Goal: Transaction & Acquisition: Purchase product/service

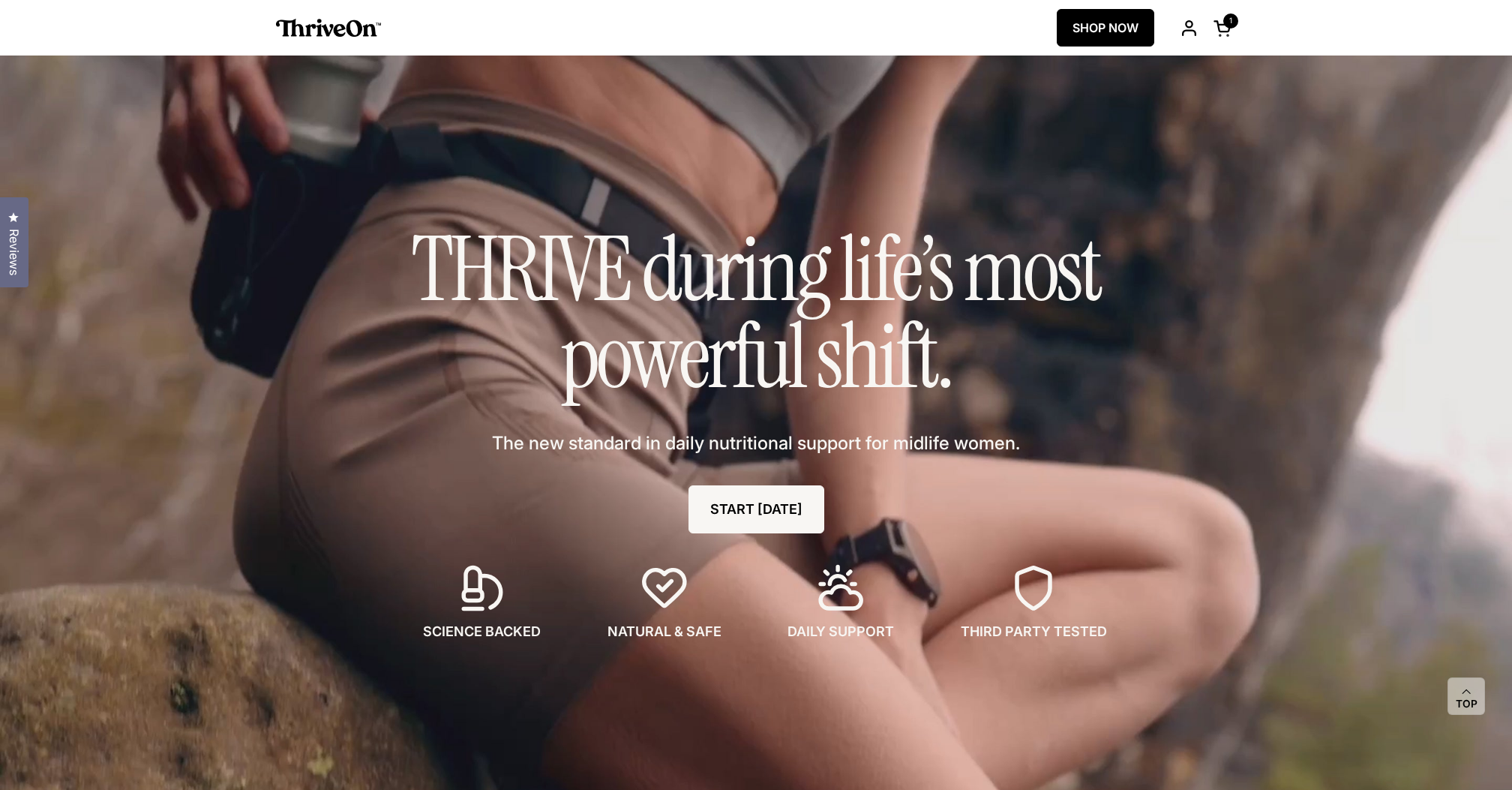
select select "*********"
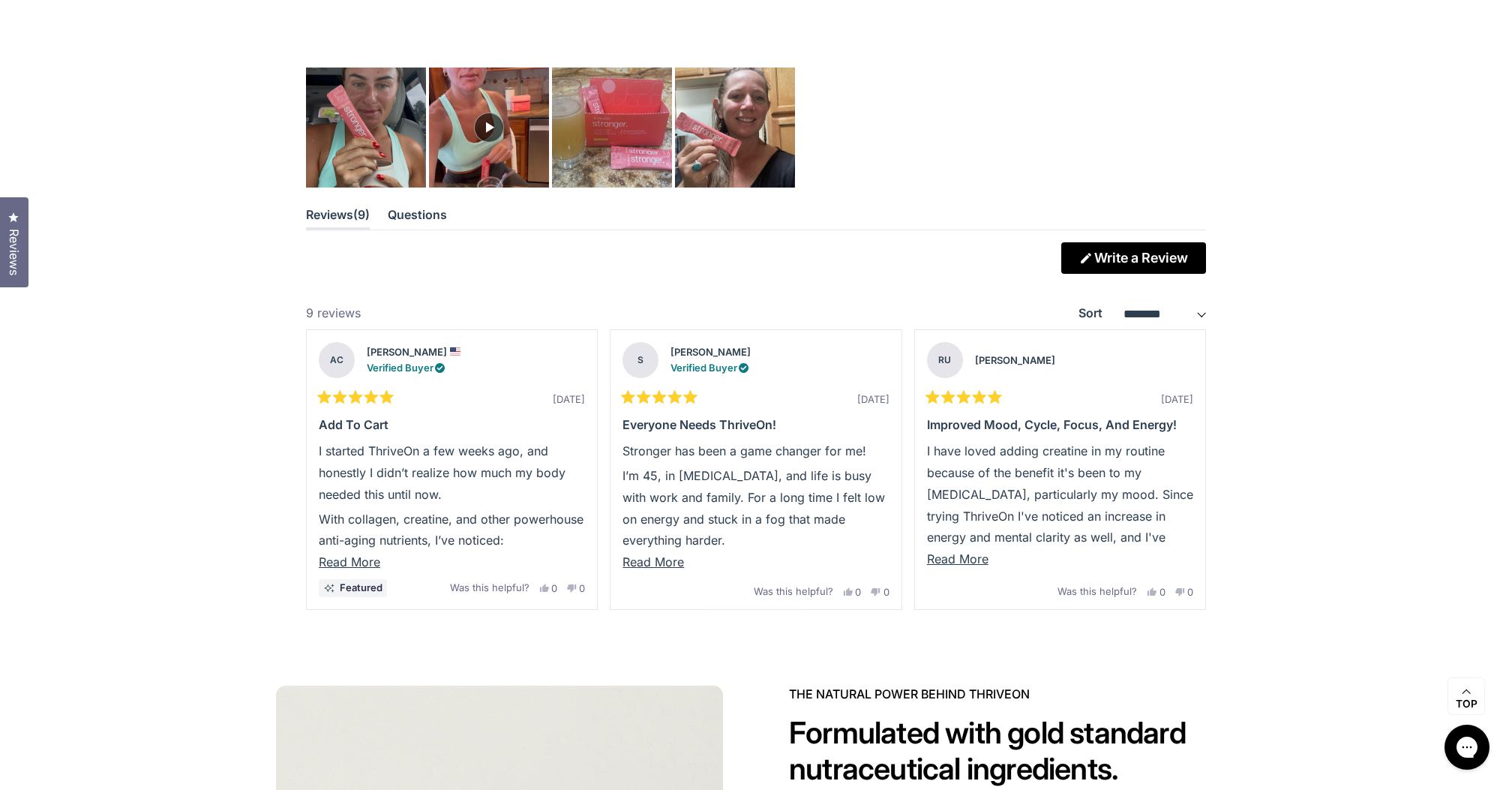
scroll to position [4174, 0]
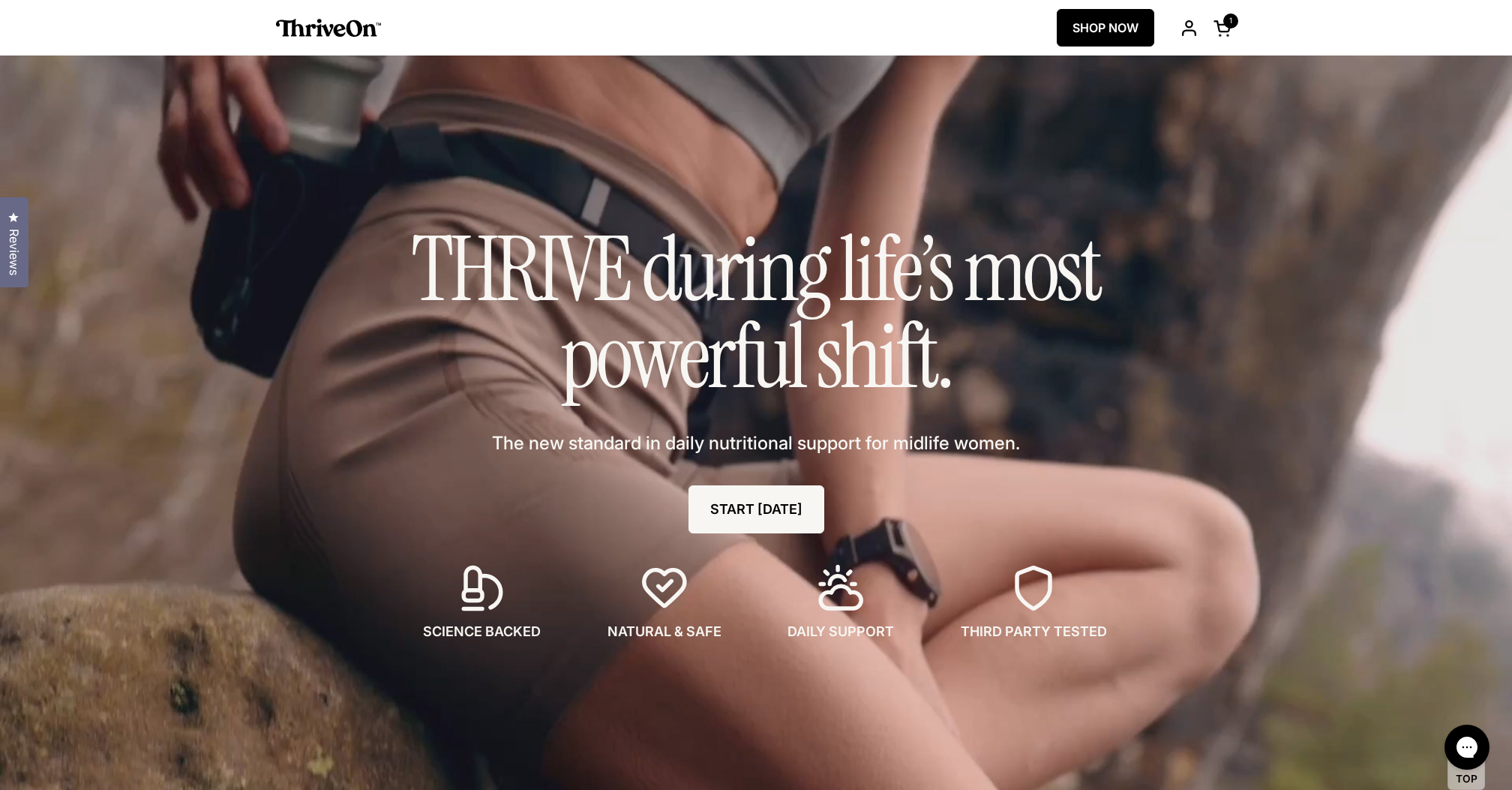
click at [331, 21] on img at bounding box center [329, 27] width 105 height 18
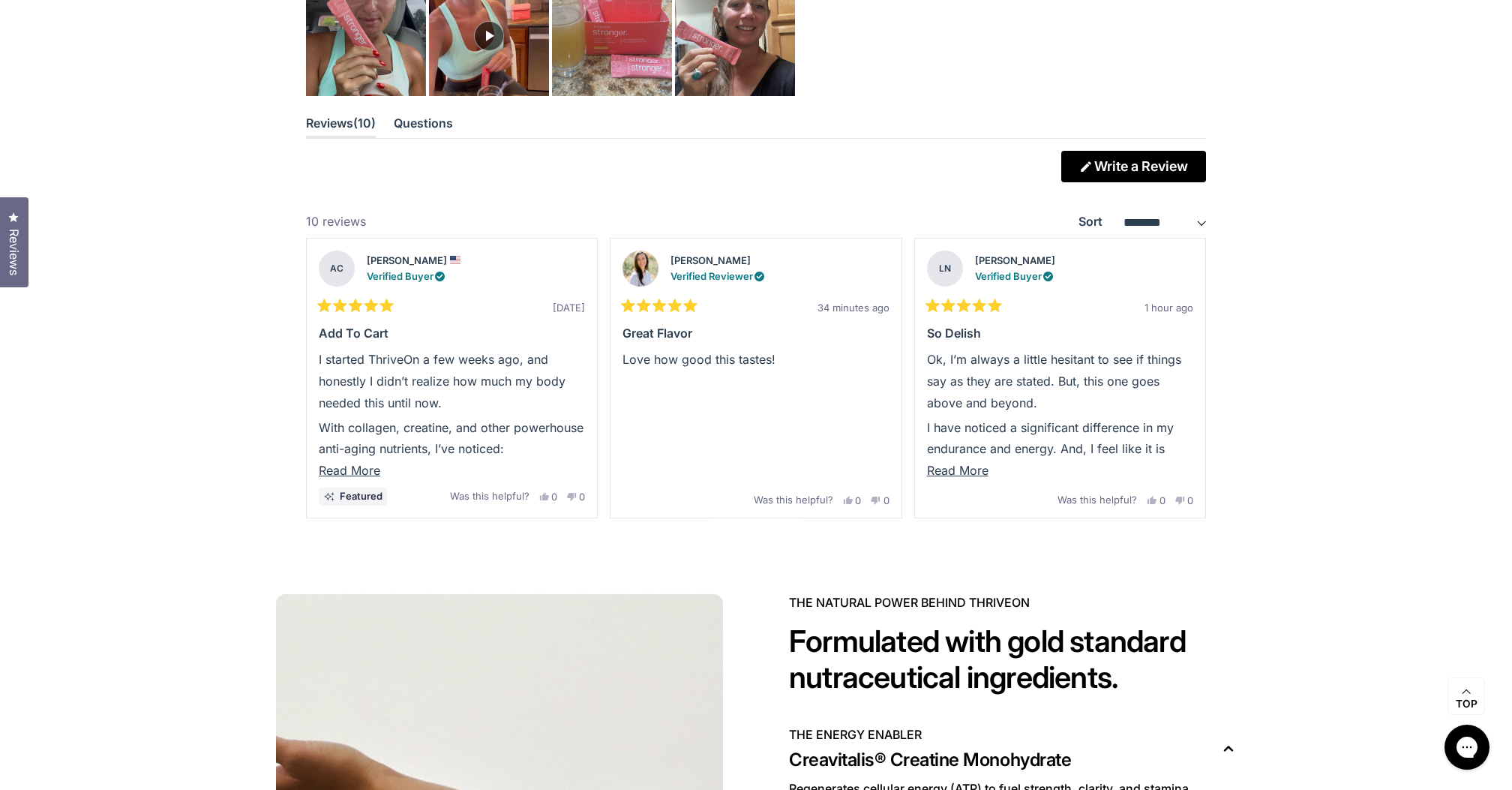
scroll to position [4267, 0]
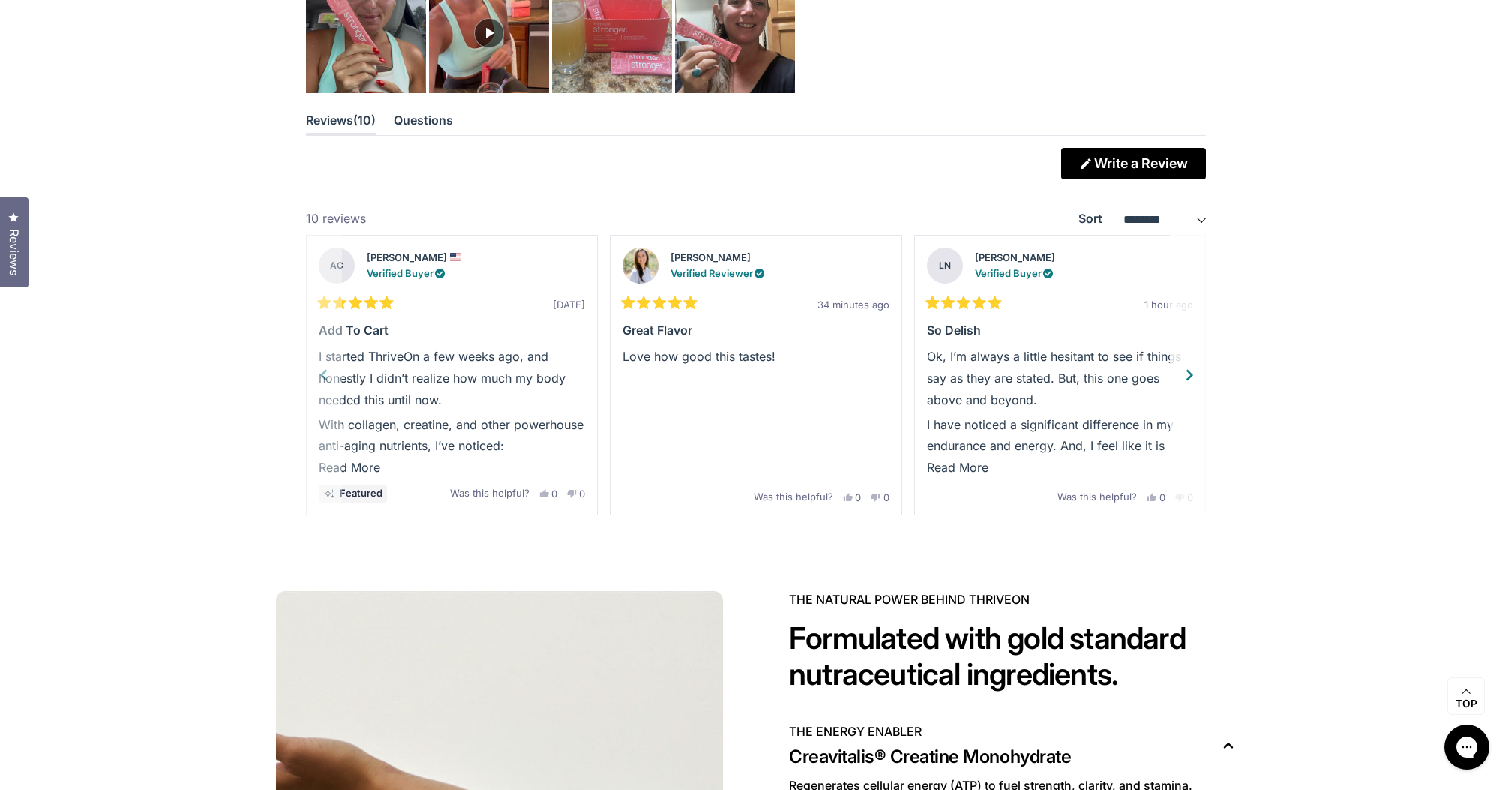
click at [1195, 370] on div "Next" at bounding box center [1189, 375] width 22 height 22
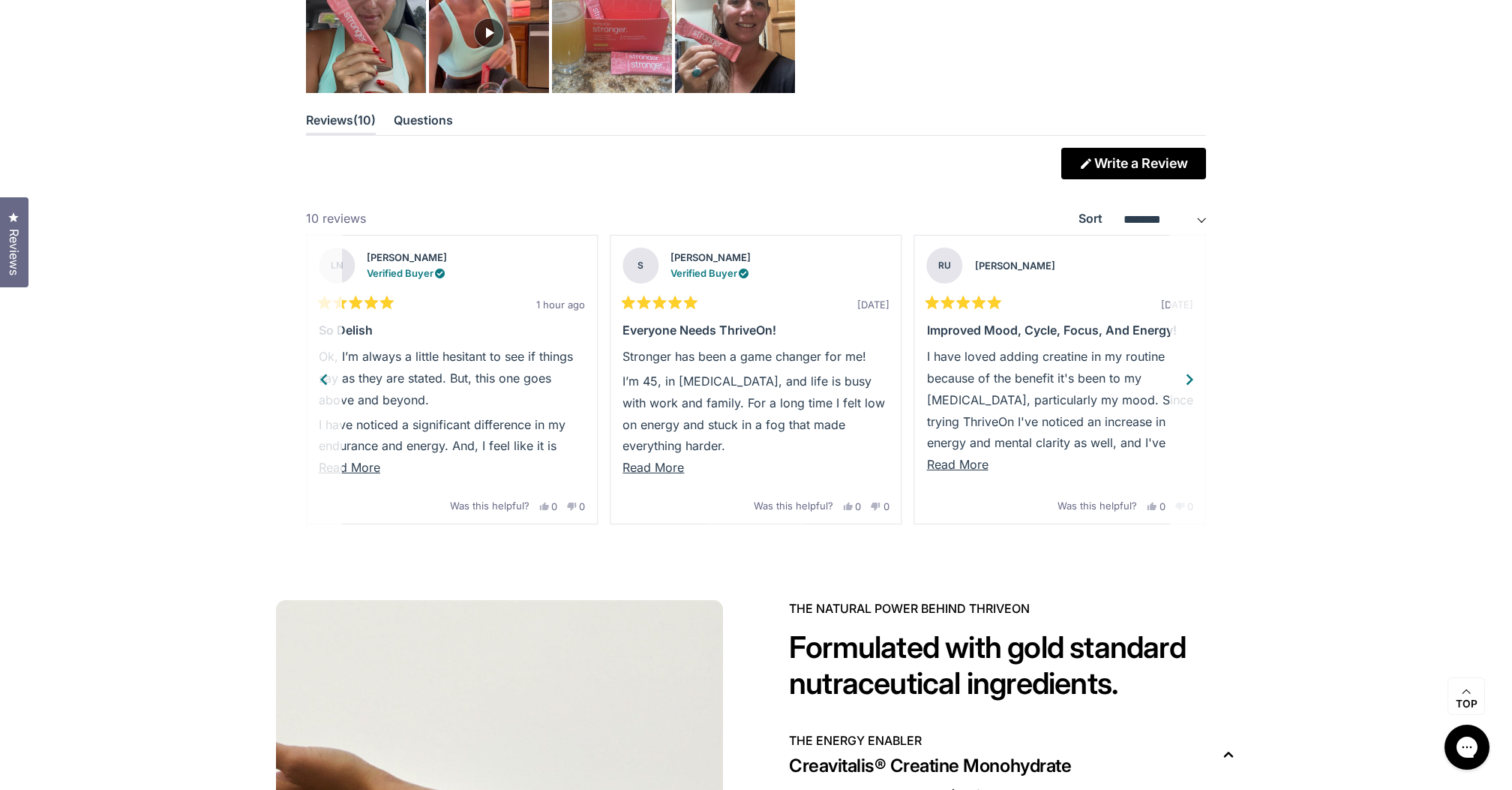
click at [1195, 370] on div "Next" at bounding box center [1189, 379] width 22 height 22
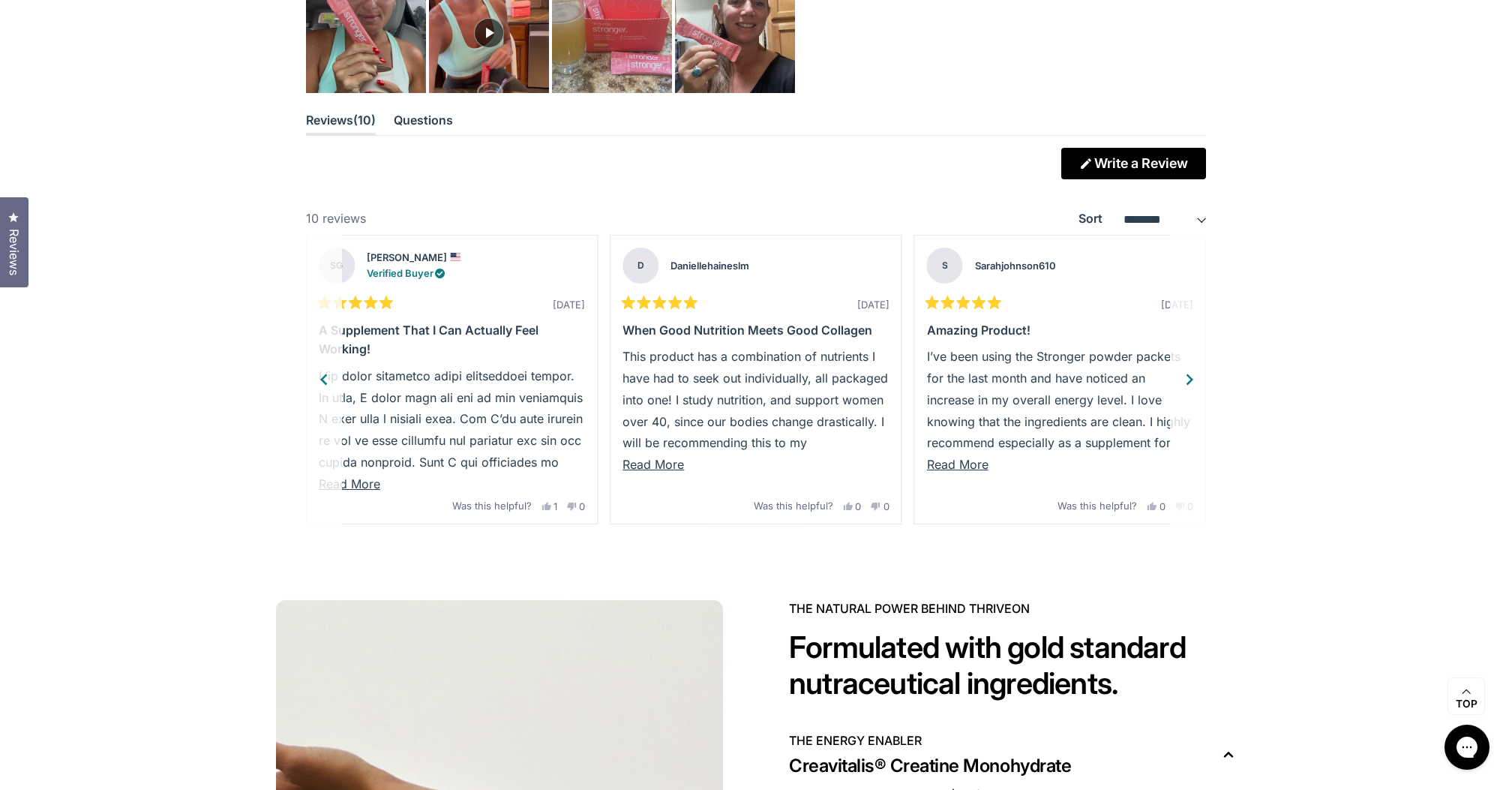
click at [1195, 370] on div "Next" at bounding box center [1189, 379] width 22 height 22
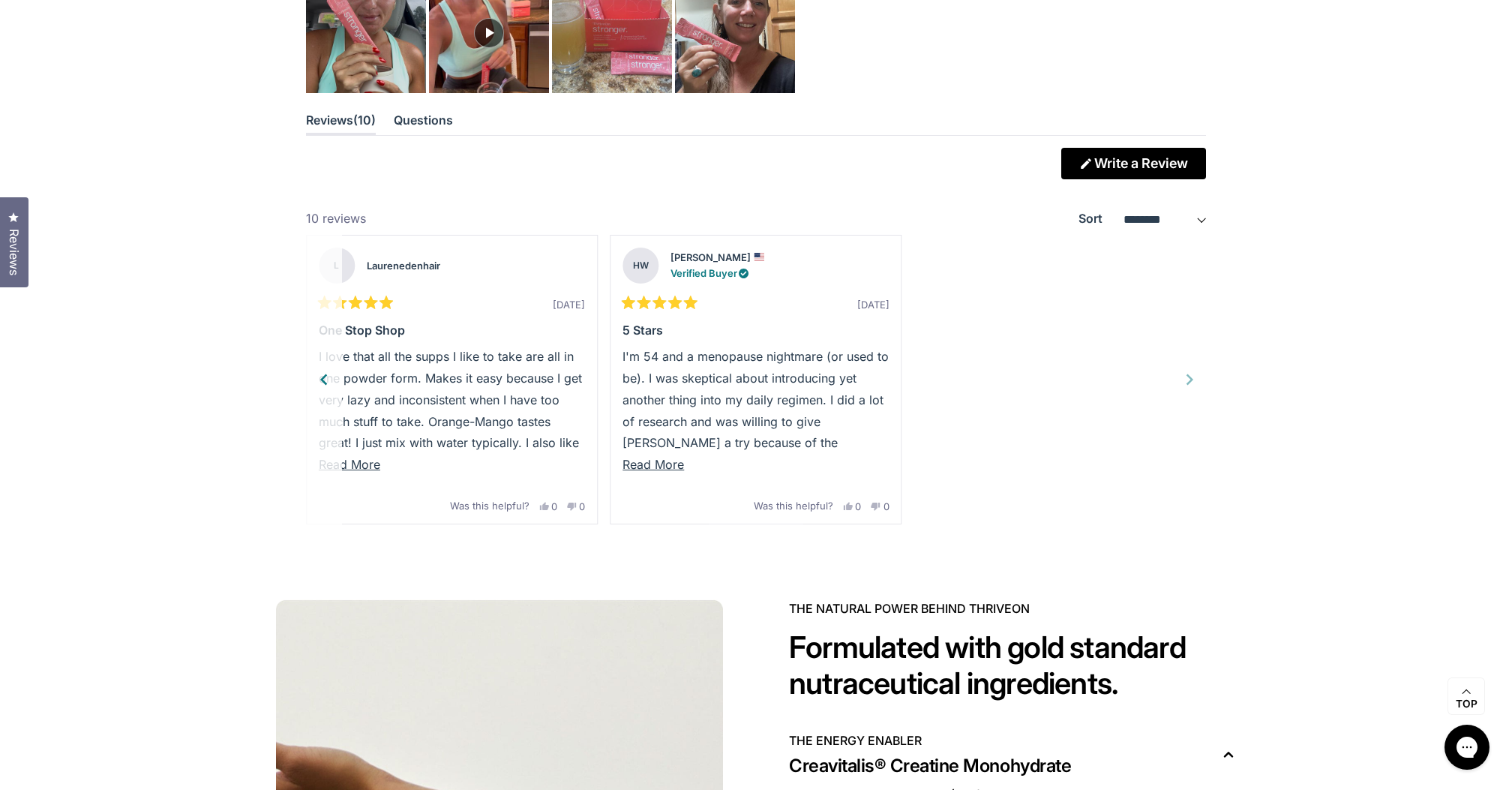
click at [1195, 370] on div "Rated 5 out of 5 stars 2 weeks ago Add to cart I started ThriveOn a few weeks a…" at bounding box center [756, 379] width 912 height 290
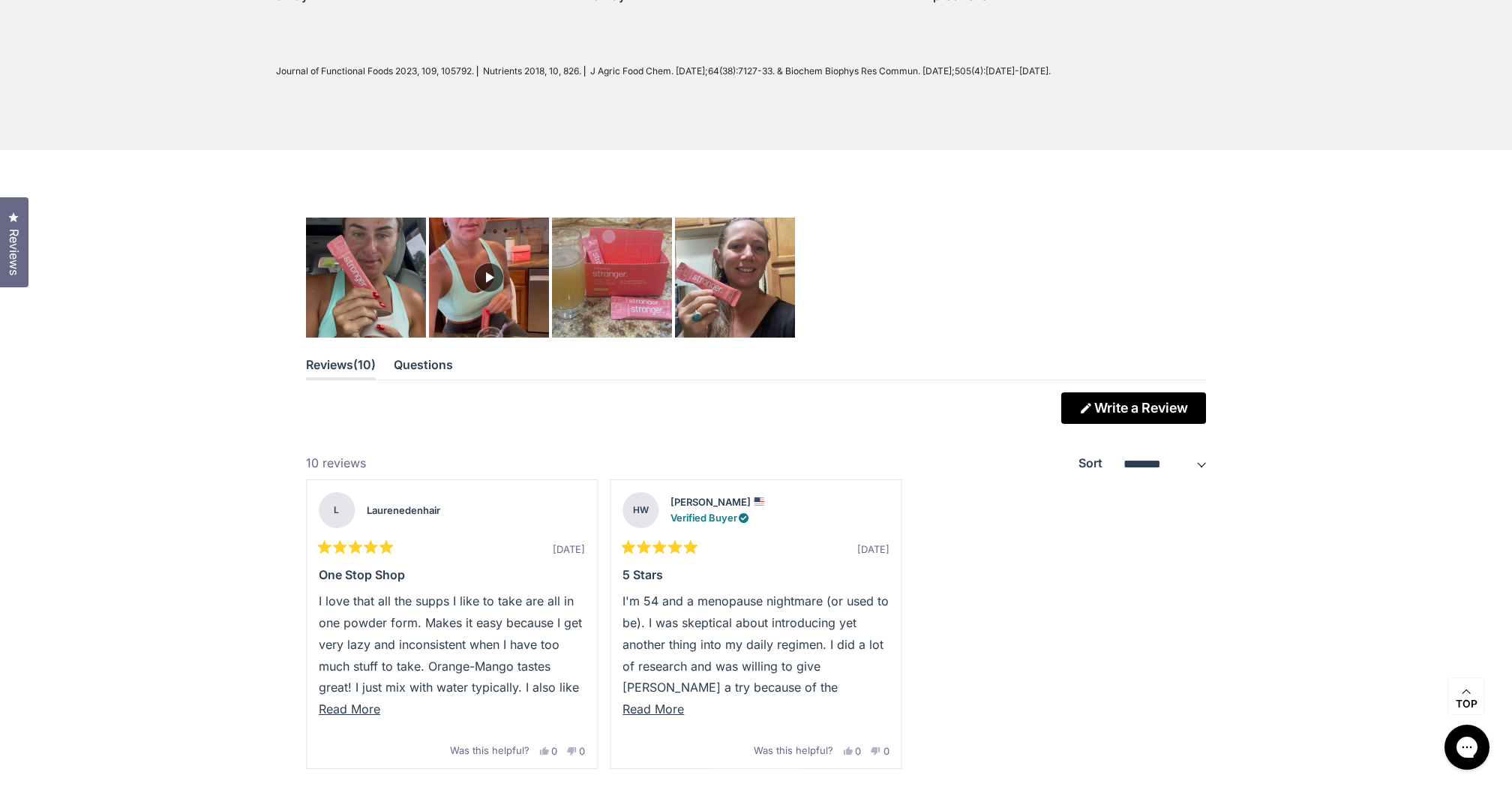
scroll to position [4024, 0]
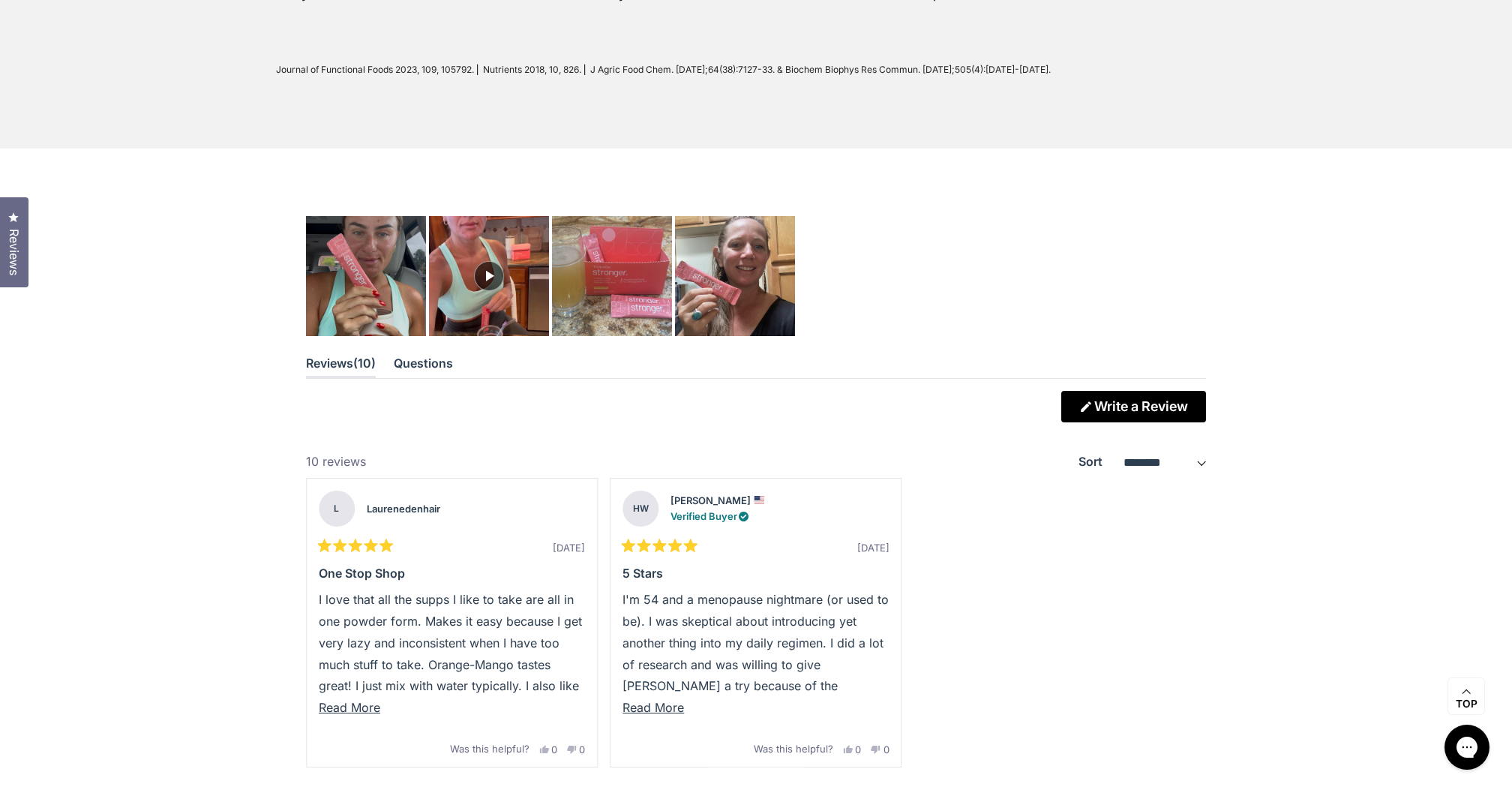
click at [432, 350] on div "Slide 1 selected" at bounding box center [773, 285] width 936 height 138
click at [432, 360] on button "Questions (tab collapsed)" at bounding box center [423, 367] width 59 height 25
